Goal: Task Accomplishment & Management: Manage account settings

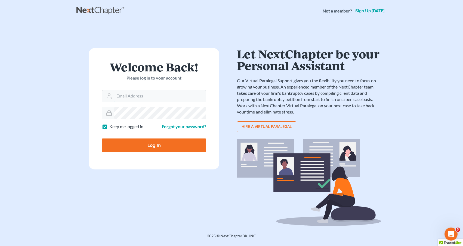
click at [142, 94] on input "Email Address" at bounding box center [160, 96] width 92 height 12
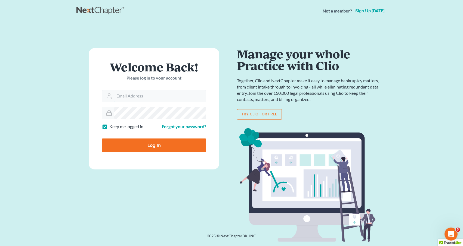
type input "[EMAIL_ADDRESS][DOMAIN_NAME]"
click at [150, 145] on input "Log In" at bounding box center [154, 146] width 104 height 14
type input "Thinking..."
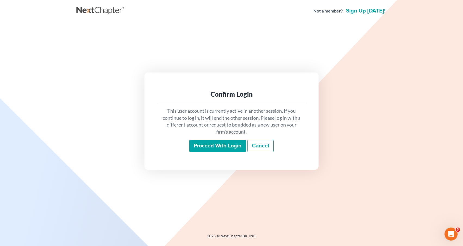
click at [211, 150] on input "Proceed with login" at bounding box center [217, 146] width 57 height 13
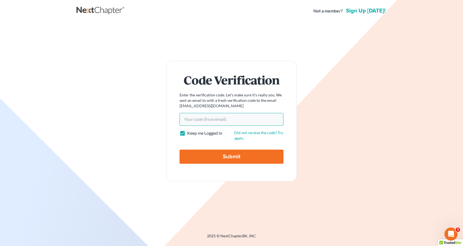
click at [202, 119] on input "Your code(from email)" at bounding box center [231, 119] width 104 height 13
paste input "712f83"
type input "712f83"
click at [211, 156] on input "Submit" at bounding box center [231, 157] width 104 height 14
type input "Thinking..."
